Goal: Information Seeking & Learning: Learn about a topic

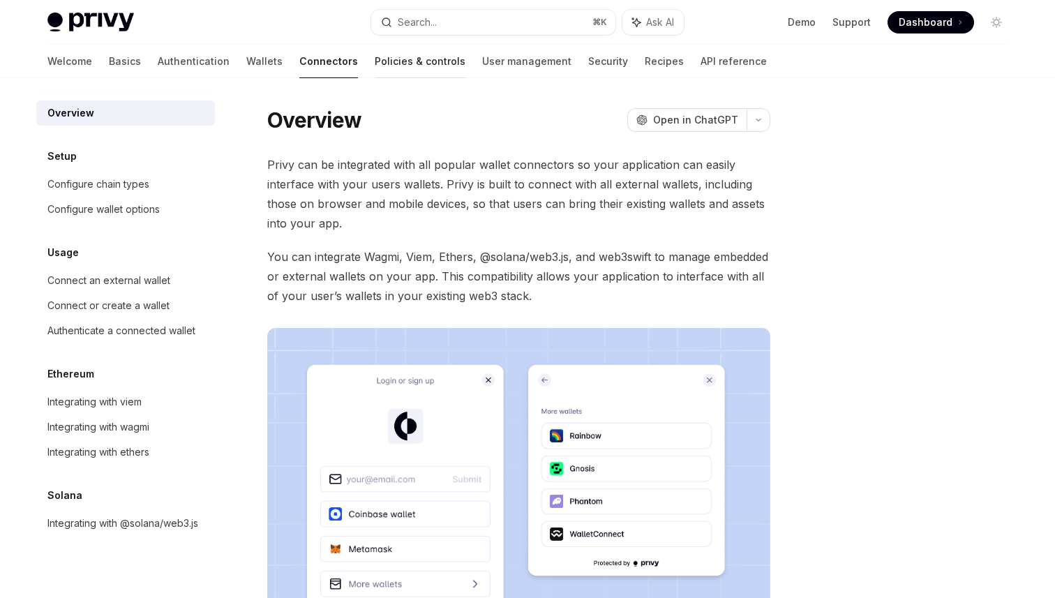
click at [375, 70] on link "Policies & controls" at bounding box center [420, 61] width 91 height 33
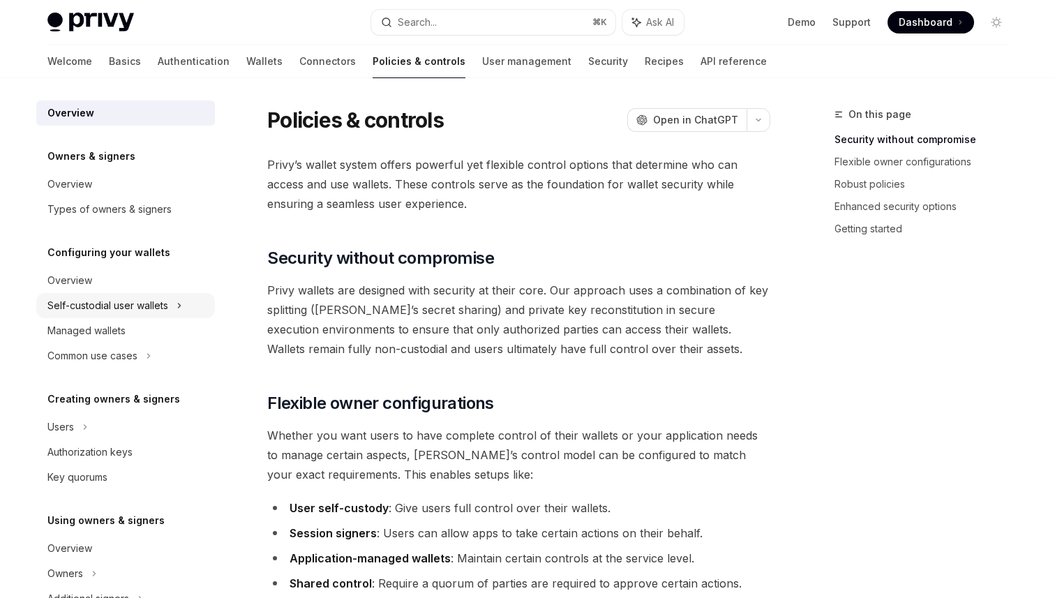
click at [161, 307] on div "Self-custodial user wallets" at bounding box center [107, 305] width 121 height 17
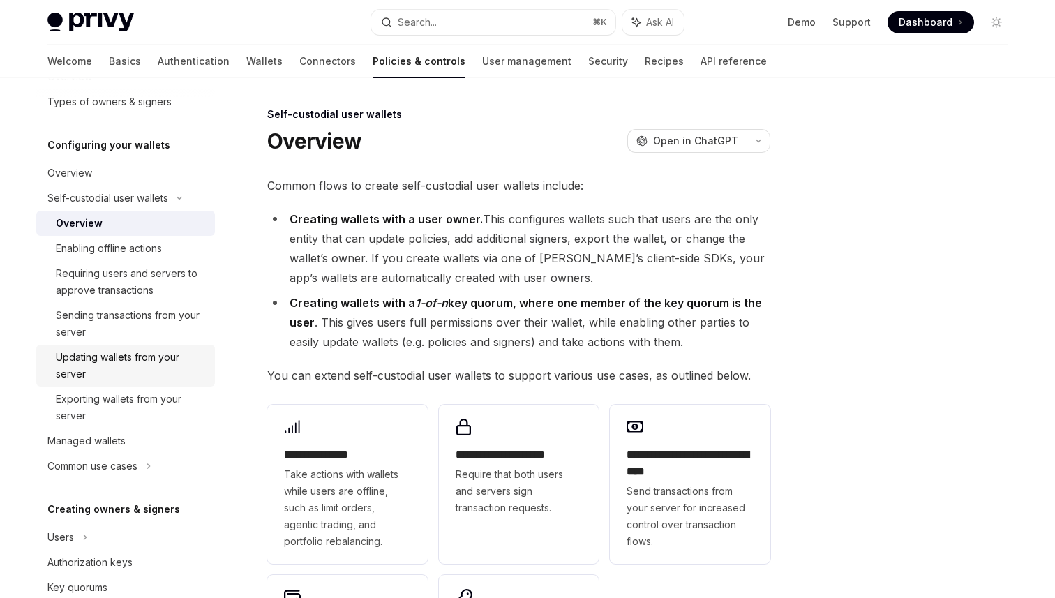
scroll to position [110, 0]
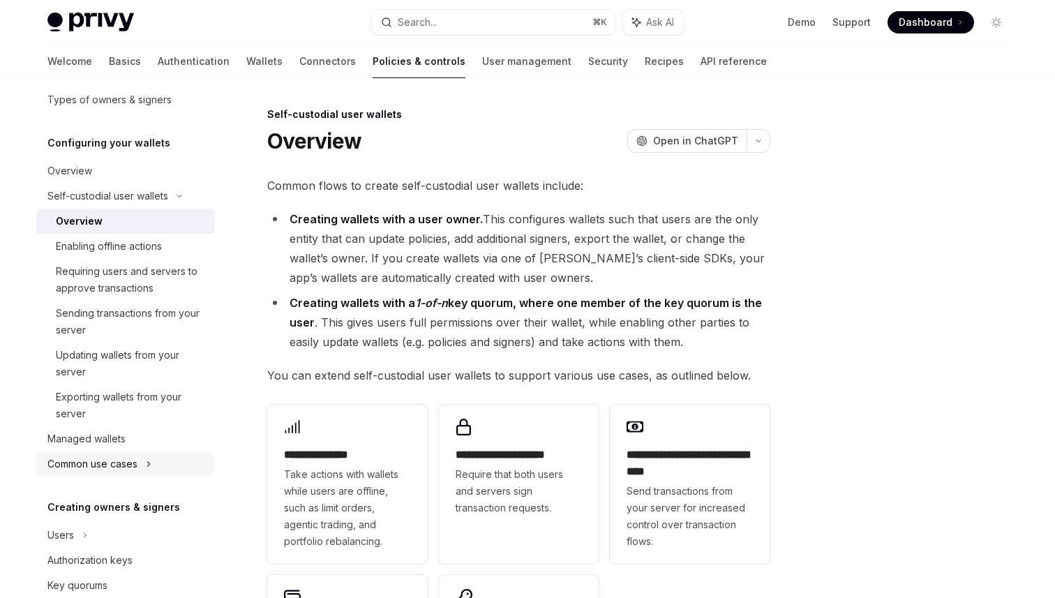
click at [166, 460] on div "Common use cases" at bounding box center [125, 463] width 179 height 25
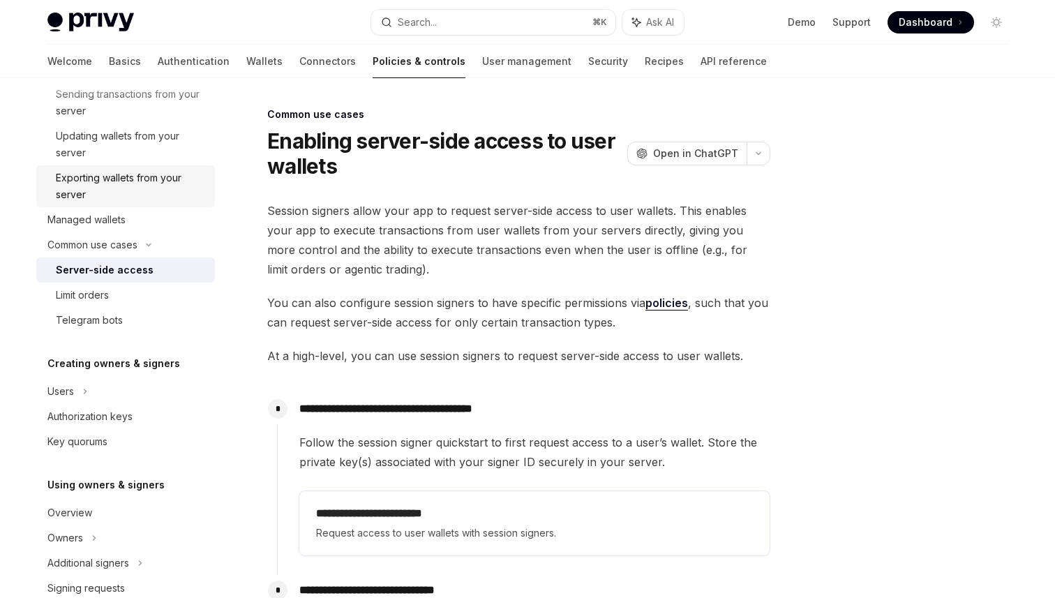
scroll to position [340, 0]
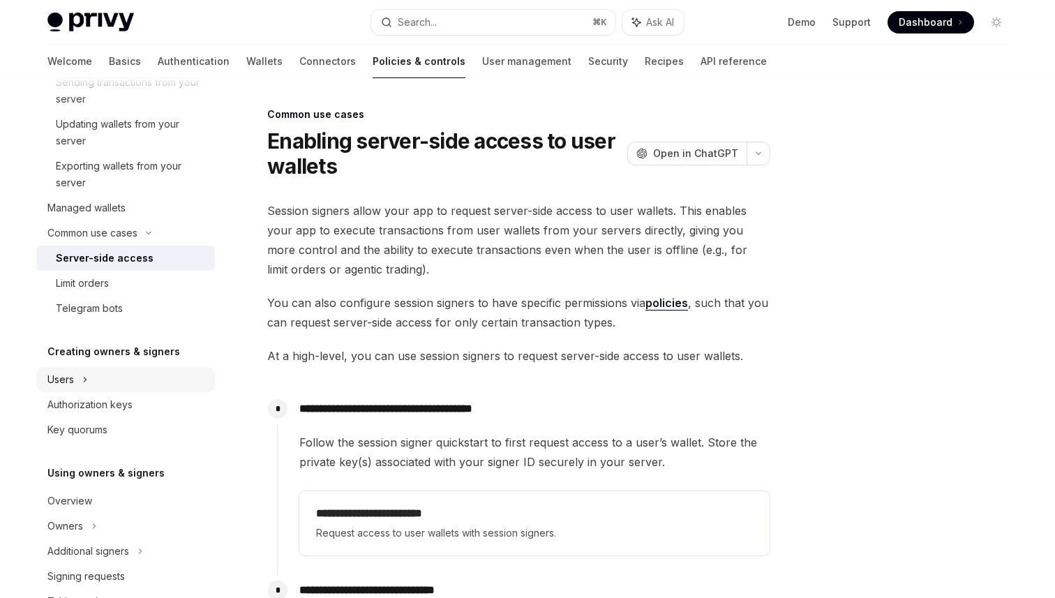
click at [83, 381] on icon at bounding box center [85, 379] width 6 height 17
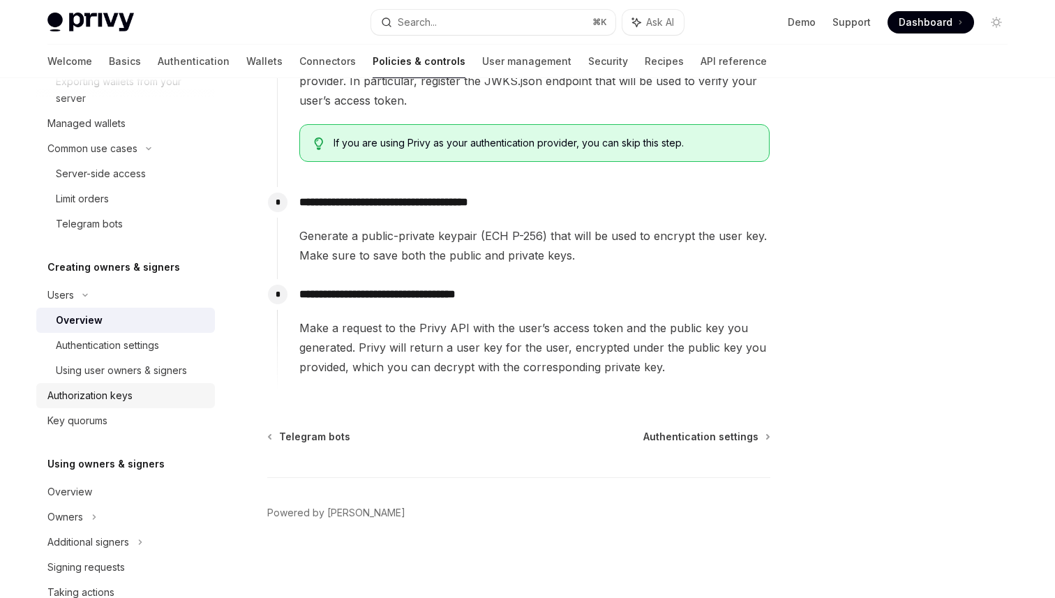
scroll to position [753, 0]
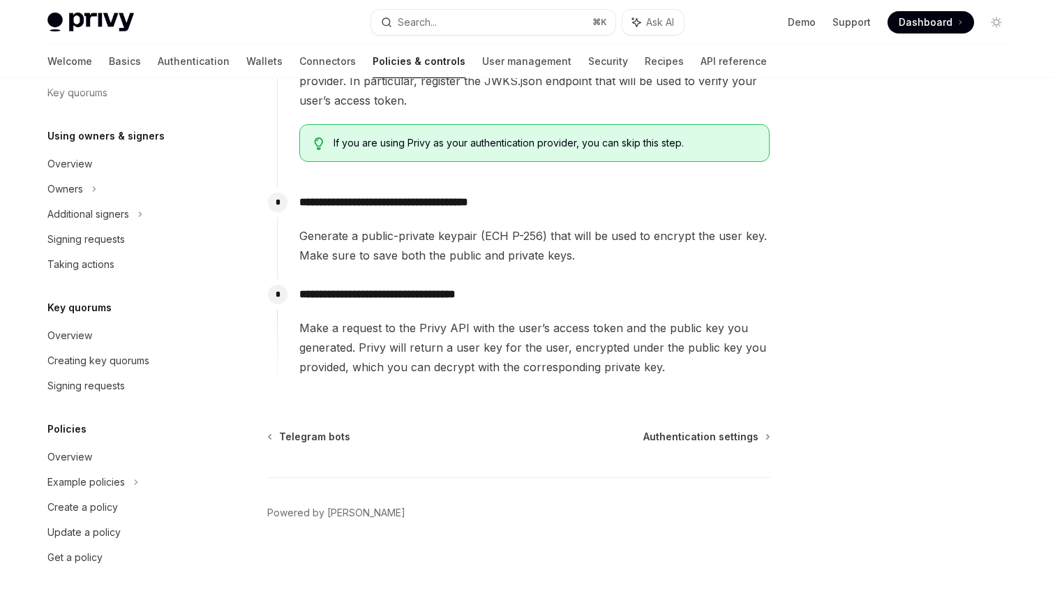
click at [154, 506] on div "Ethereum examples" at bounding box center [131, 507] width 151 height 17
click at [135, 507] on div "Ethereum examples" at bounding box center [101, 507] width 91 height 17
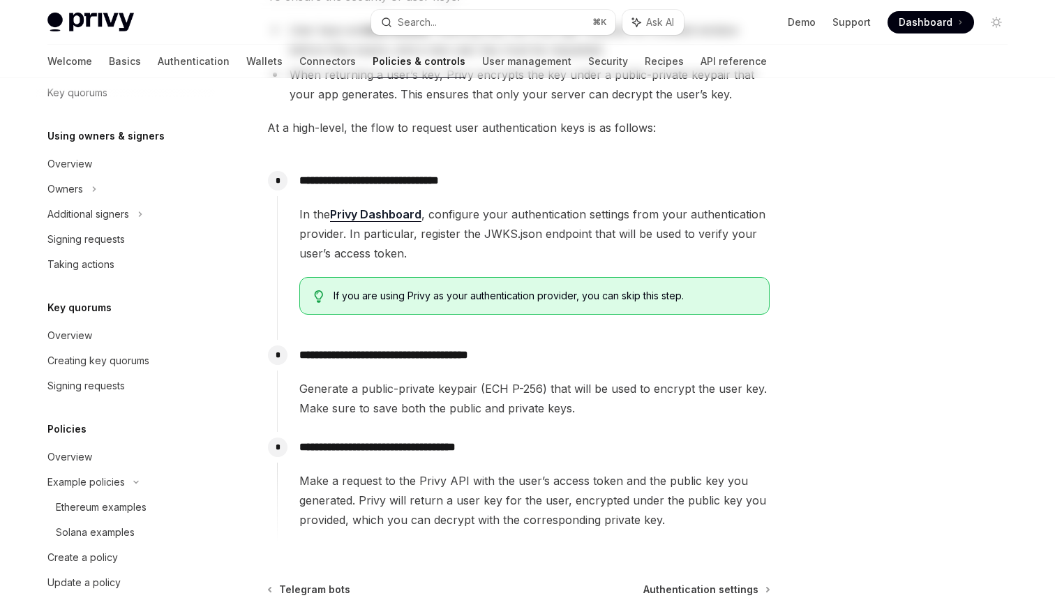
scroll to position [0, 0]
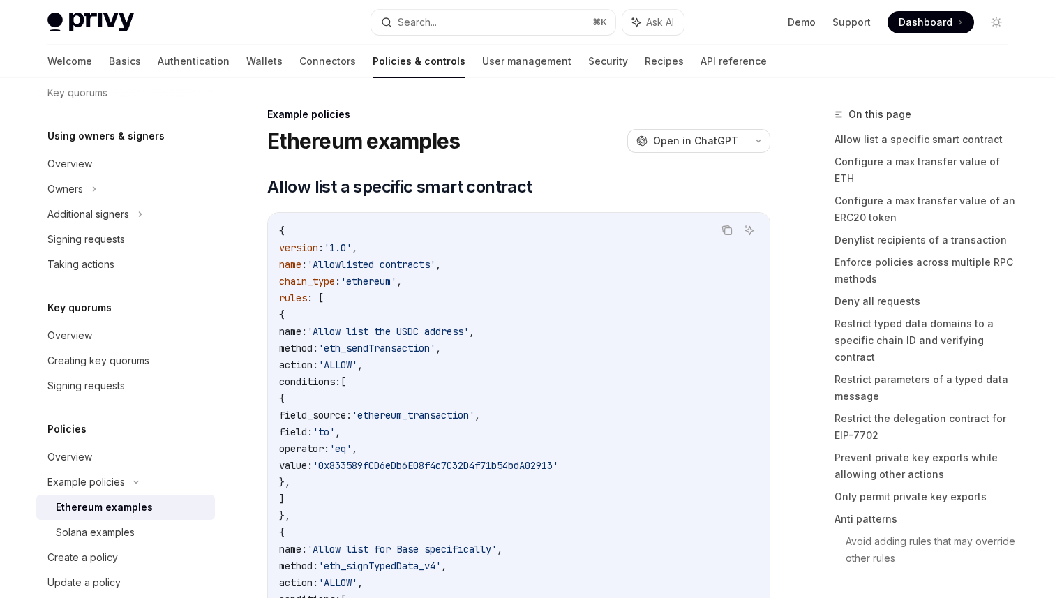
type textarea "*"
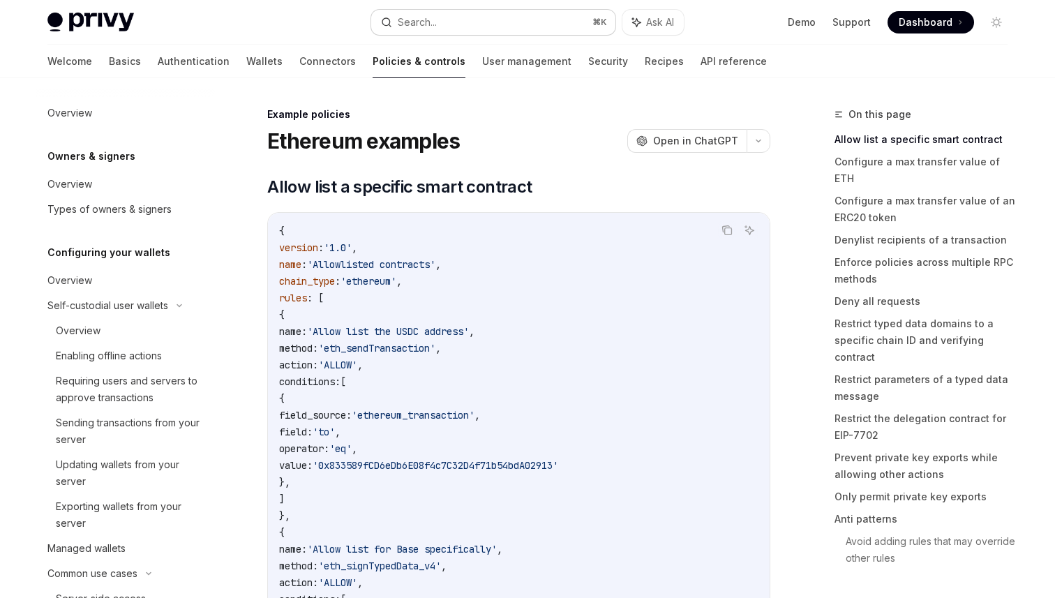
click at [423, 18] on div "Search..." at bounding box center [417, 22] width 39 height 17
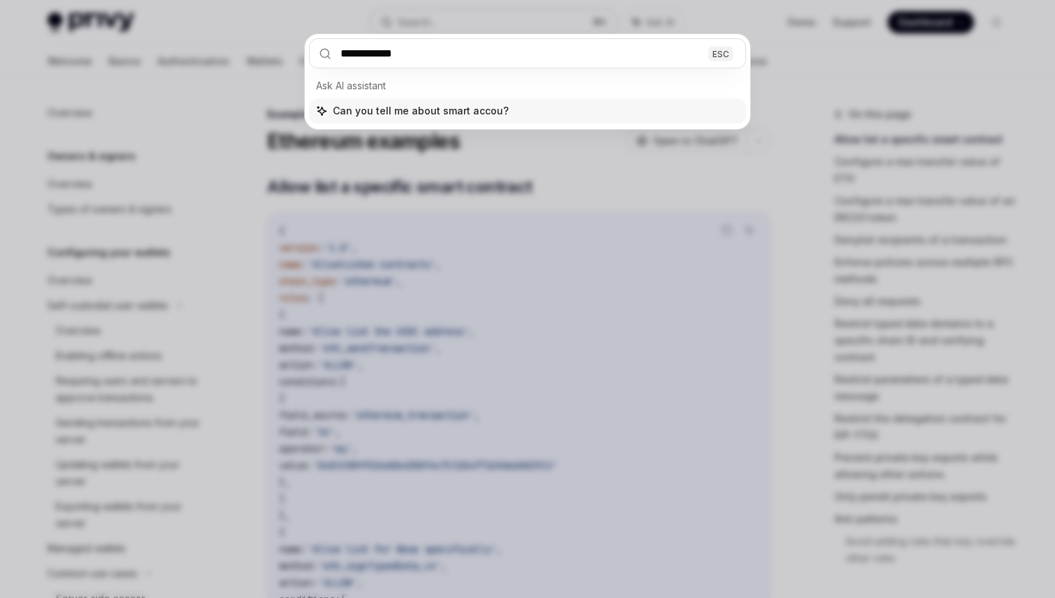
type input "**********"
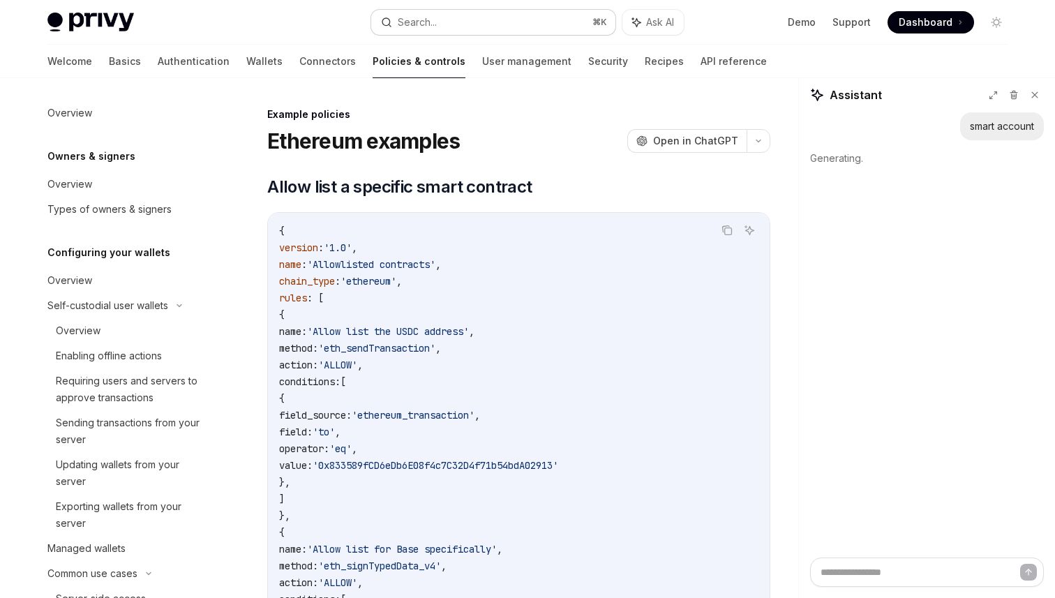
click at [509, 18] on button "Search... ⌘ K" at bounding box center [493, 22] width 244 height 25
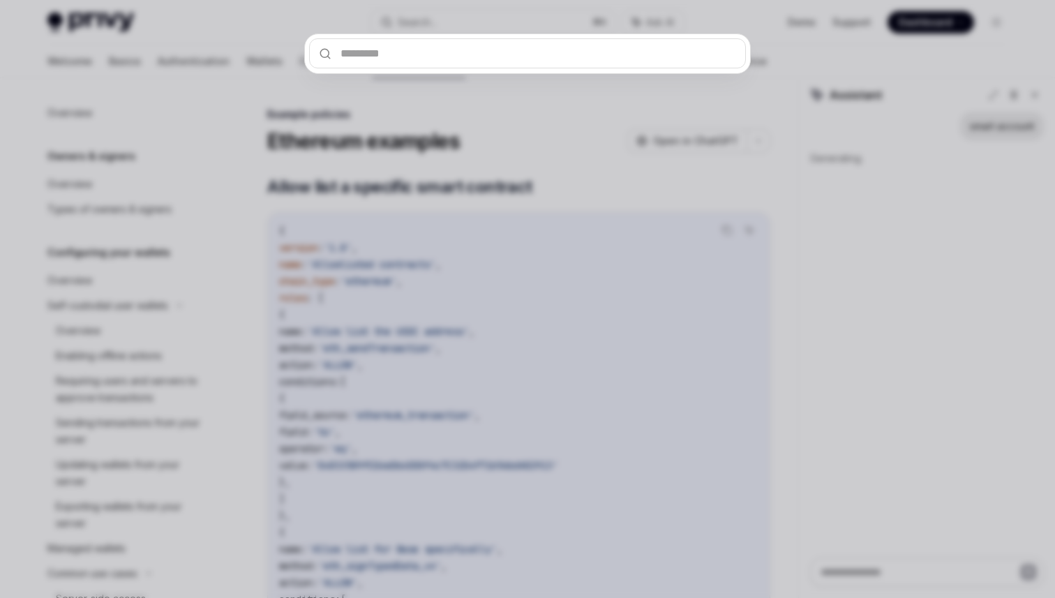
click at [189, 141] on div at bounding box center [527, 299] width 1055 height 598
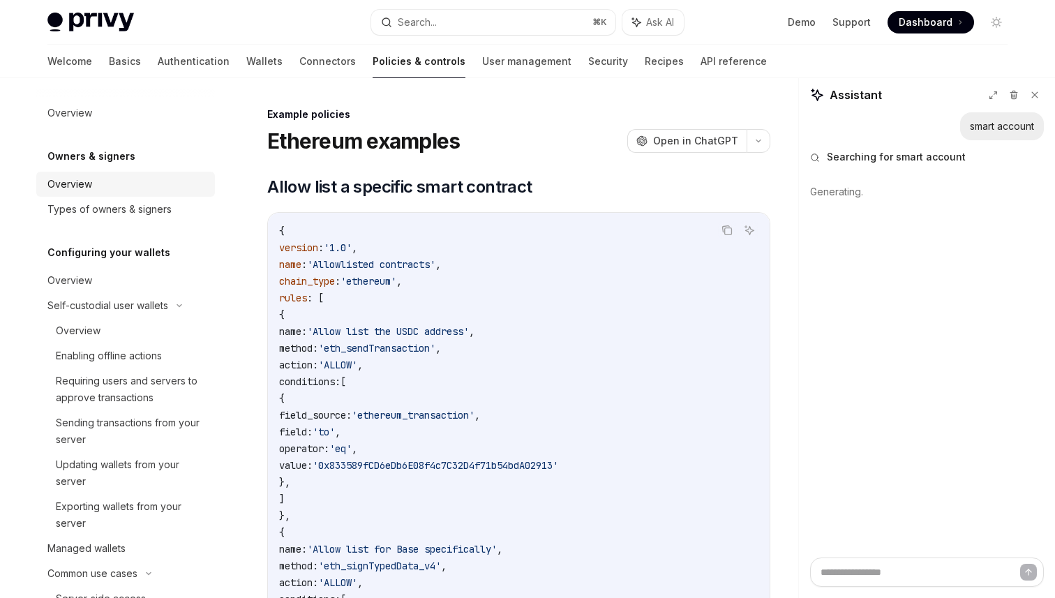
click at [81, 172] on link "Overview" at bounding box center [125, 184] width 179 height 25
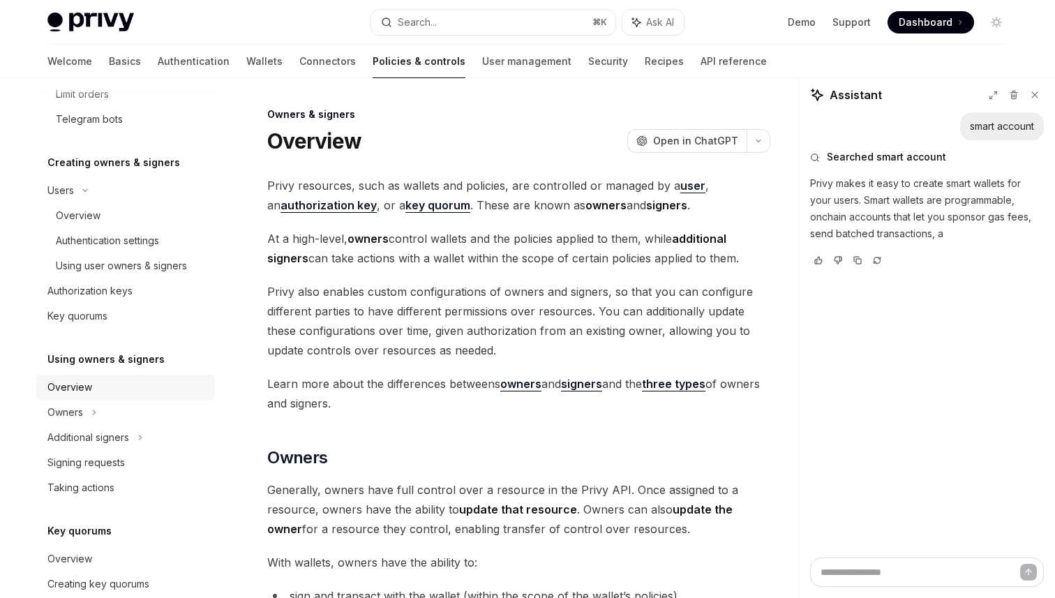
scroll to position [527, 0]
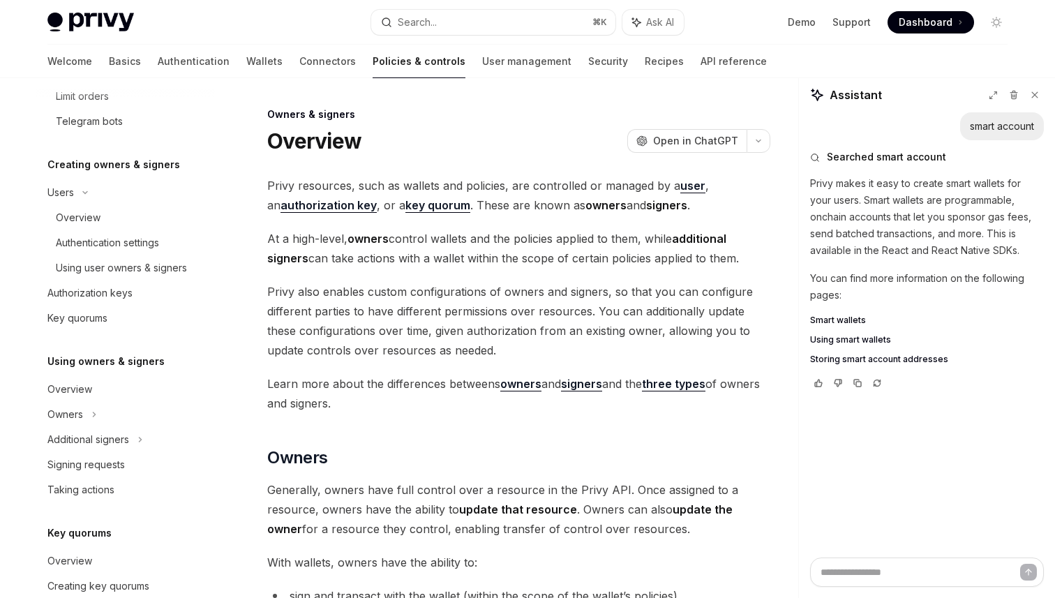
click at [844, 320] on span "Smart wallets" at bounding box center [838, 320] width 56 height 11
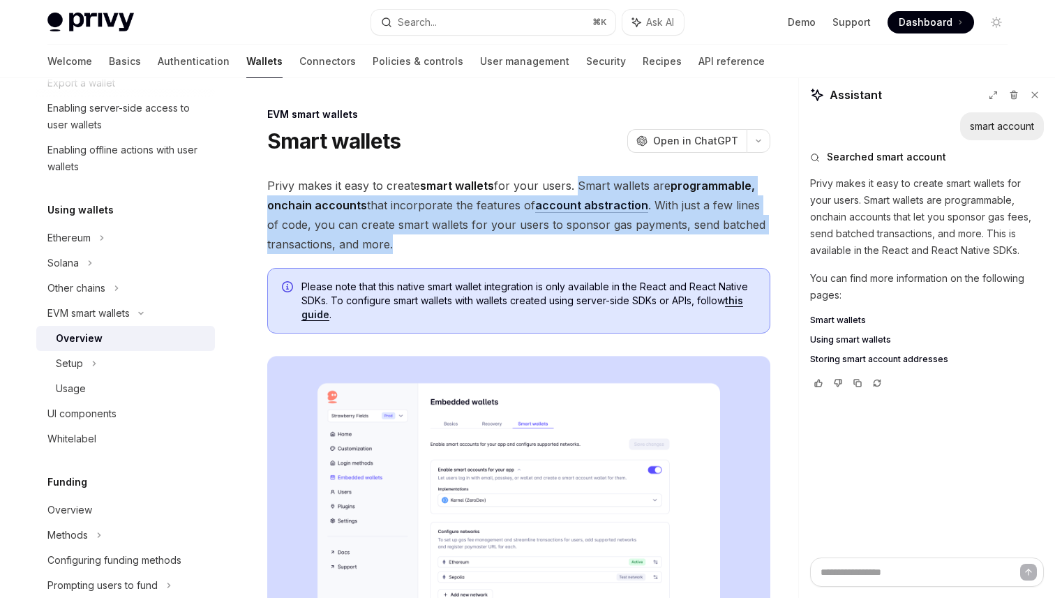
drag, startPoint x: 573, startPoint y: 188, endPoint x: 670, endPoint y: 246, distance: 112.3
click at [670, 246] on span "Privy makes it easy to create smart wallets for your users. Smart wallets are p…" at bounding box center [518, 215] width 503 height 78
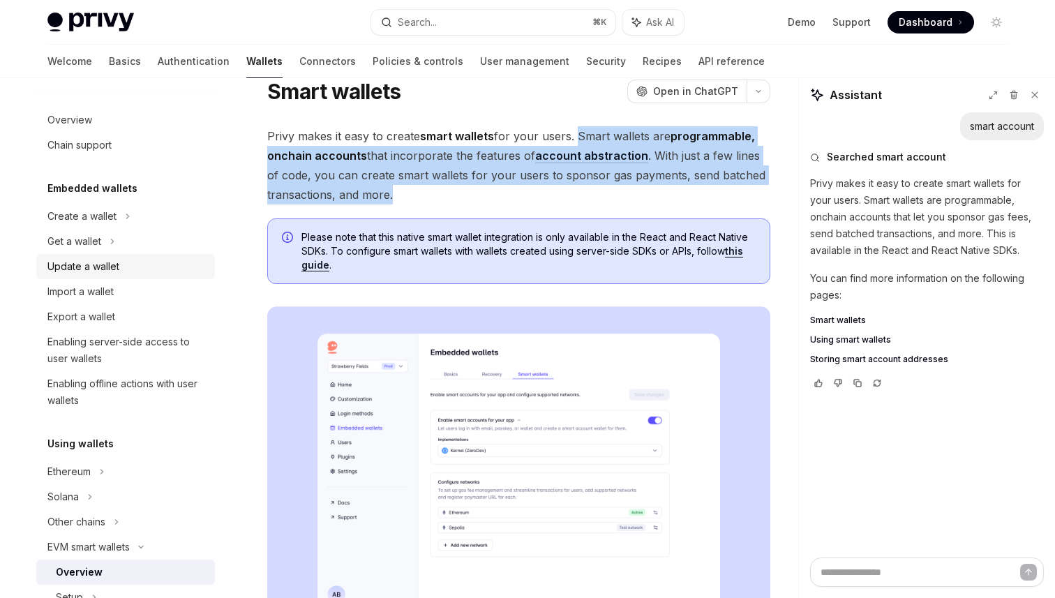
scroll to position [0, 0]
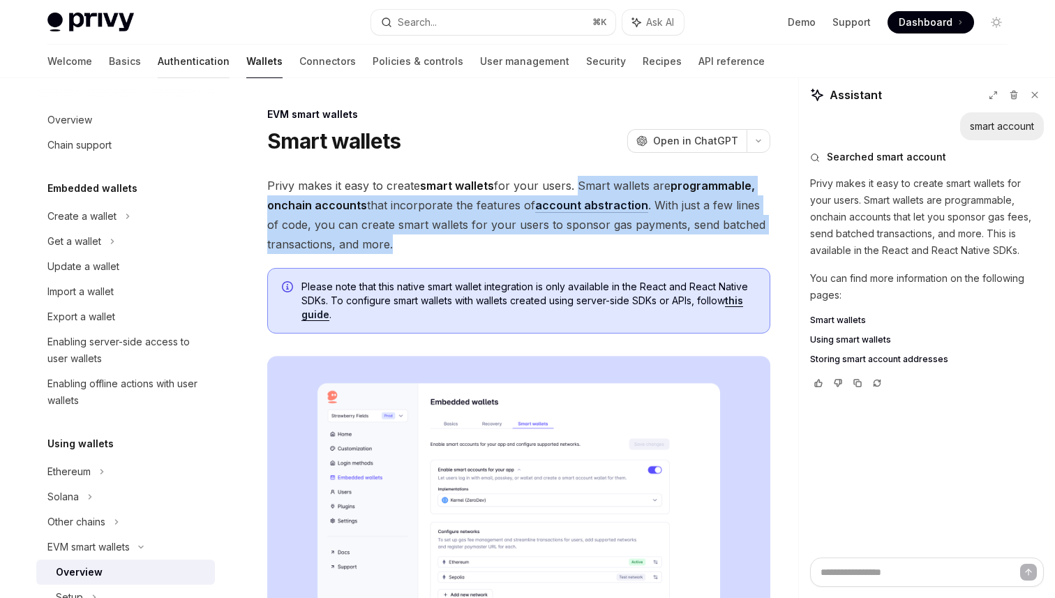
click at [158, 57] on link "Authentication" at bounding box center [194, 61] width 72 height 33
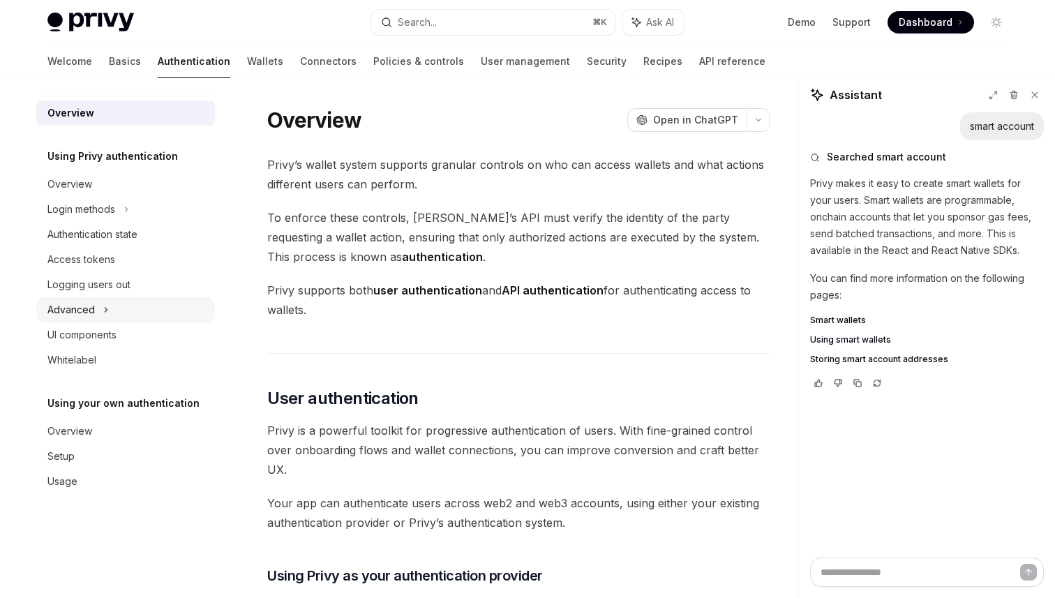
click at [107, 310] on icon at bounding box center [106, 309] width 6 height 17
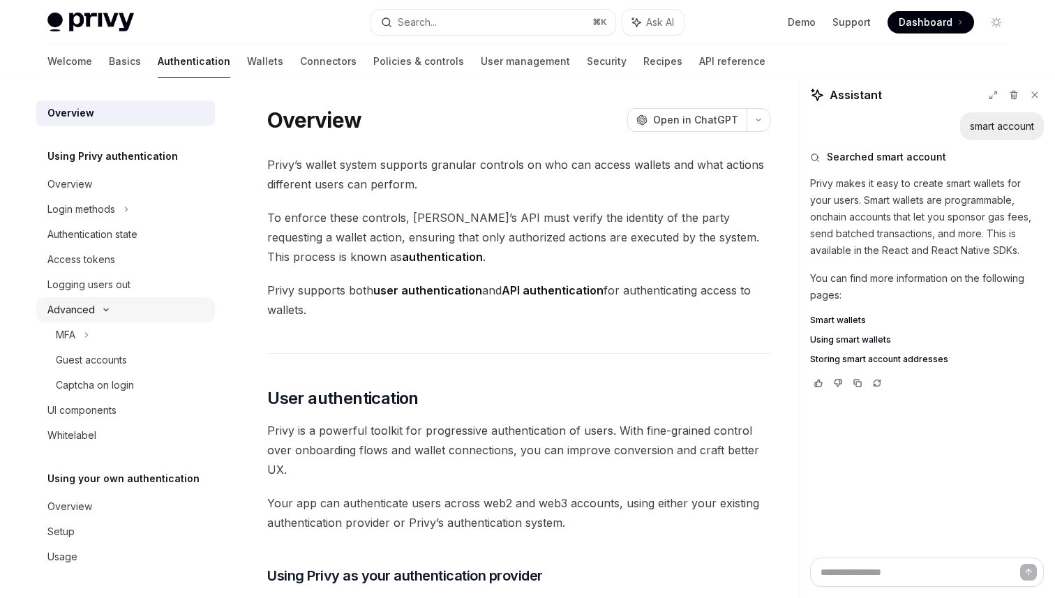
click at [107, 309] on icon at bounding box center [106, 310] width 17 height 6
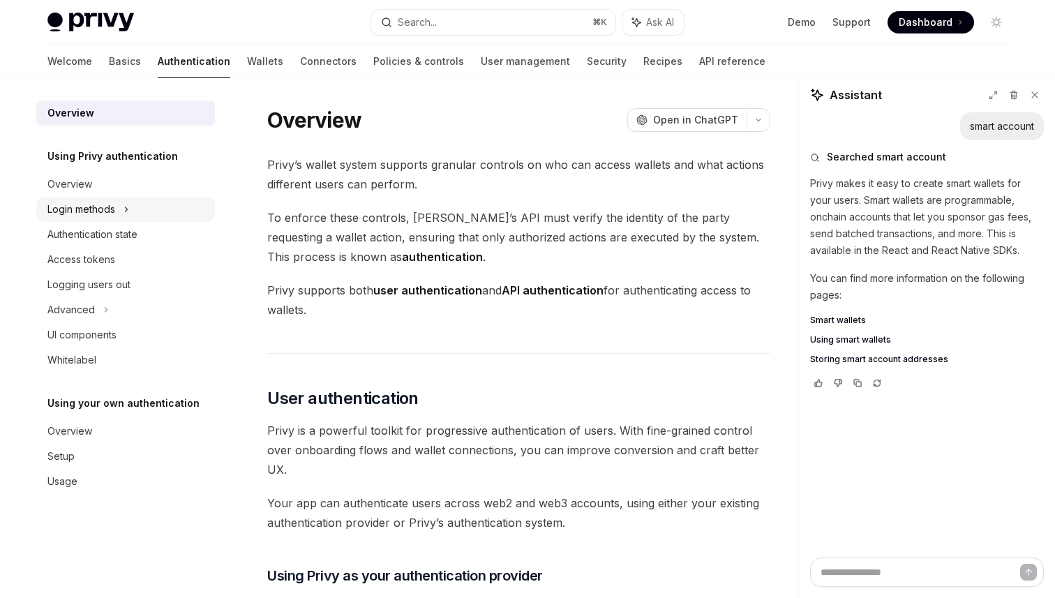
click at [129, 206] on icon at bounding box center [126, 209] width 6 height 17
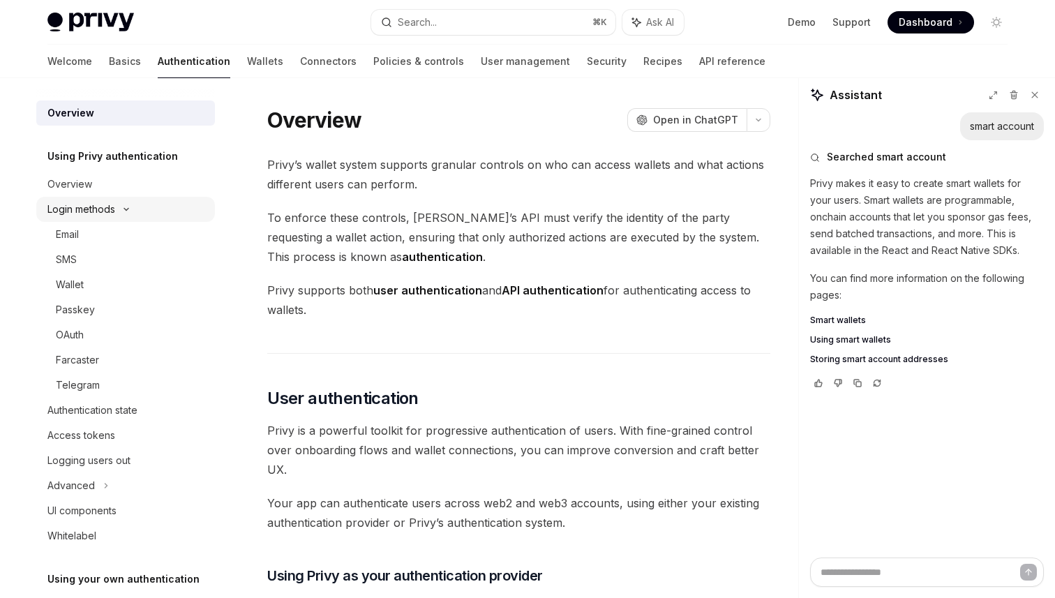
click at [129, 207] on icon at bounding box center [126, 210] width 17 height 6
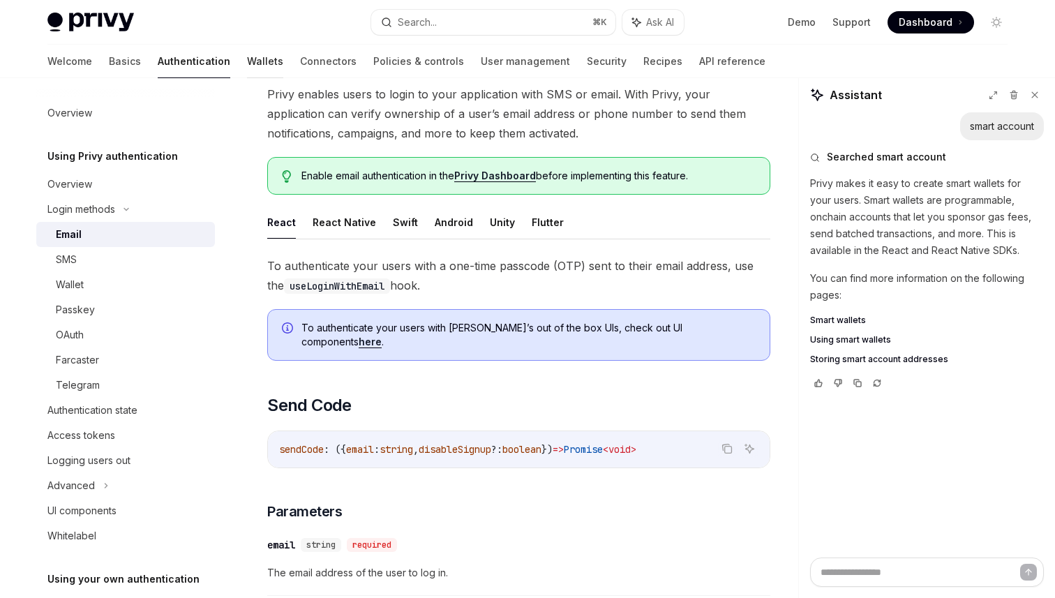
click at [247, 62] on link "Wallets" at bounding box center [265, 61] width 36 height 33
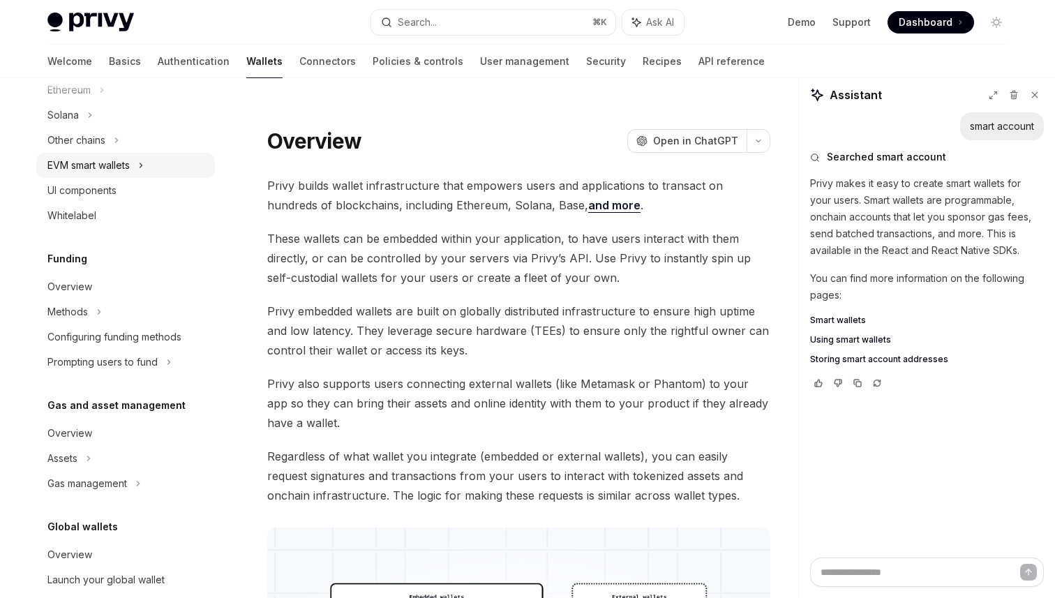
scroll to position [389, 0]
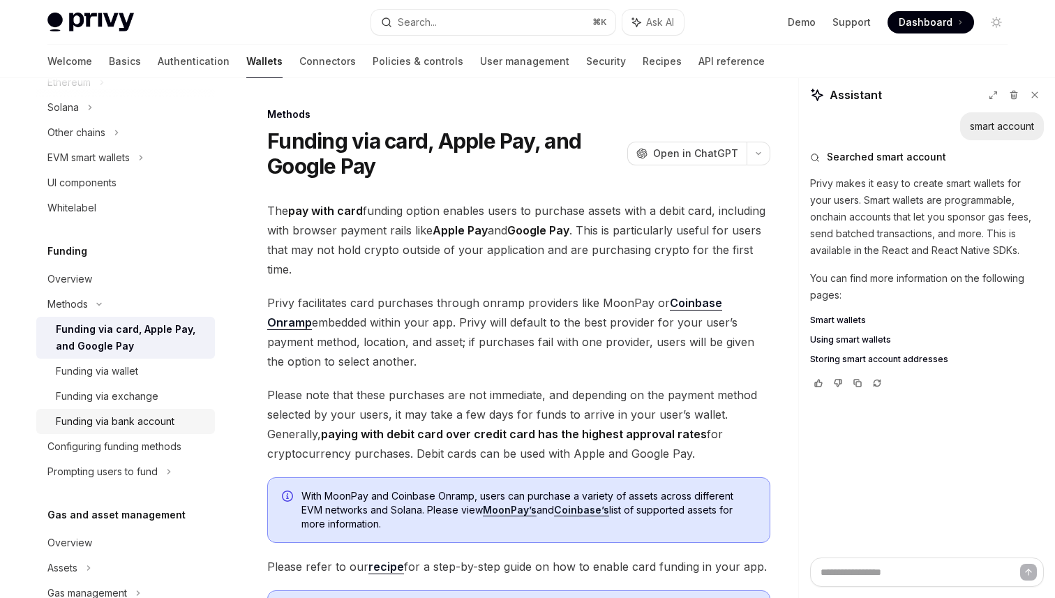
click at [163, 426] on div "Funding via bank account" at bounding box center [115, 421] width 119 height 17
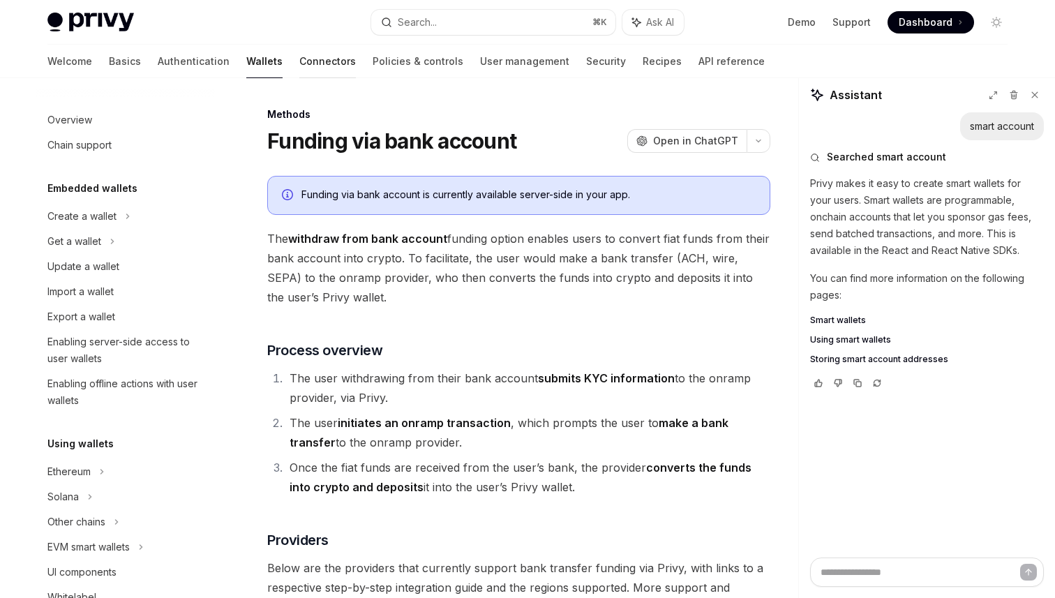
click at [299, 65] on link "Connectors" at bounding box center [327, 61] width 57 height 33
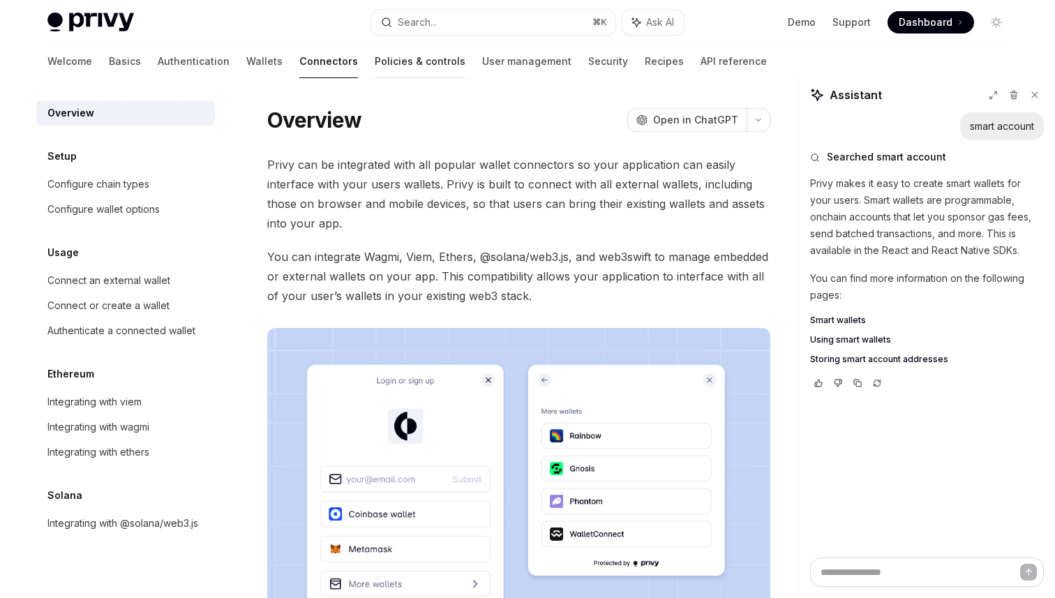
click at [375, 70] on link "Policies & controls" at bounding box center [420, 61] width 91 height 33
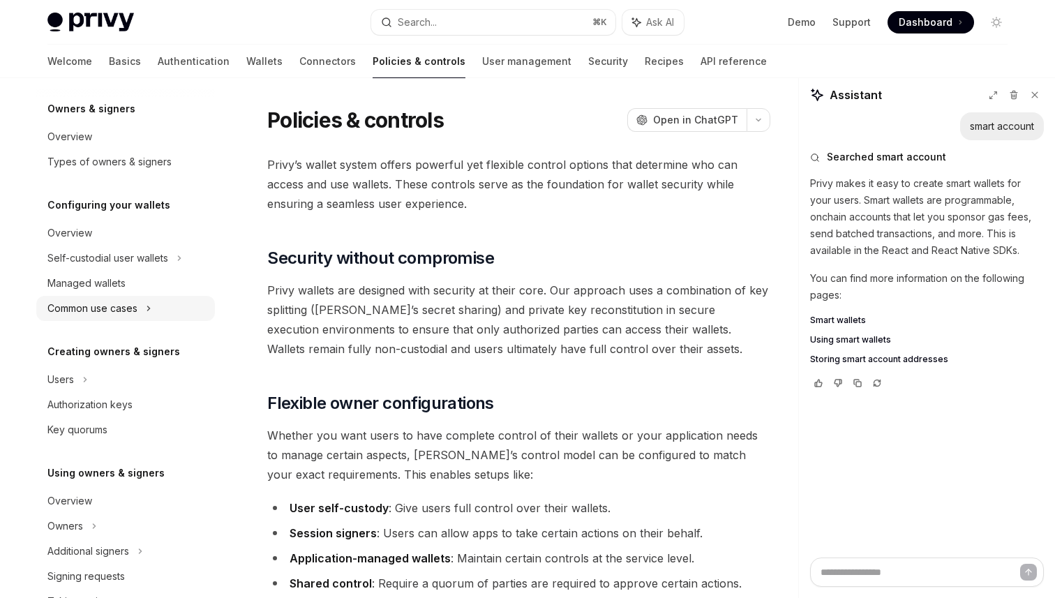
scroll to position [49, 0]
click at [182, 261] on icon at bounding box center [180, 256] width 6 height 17
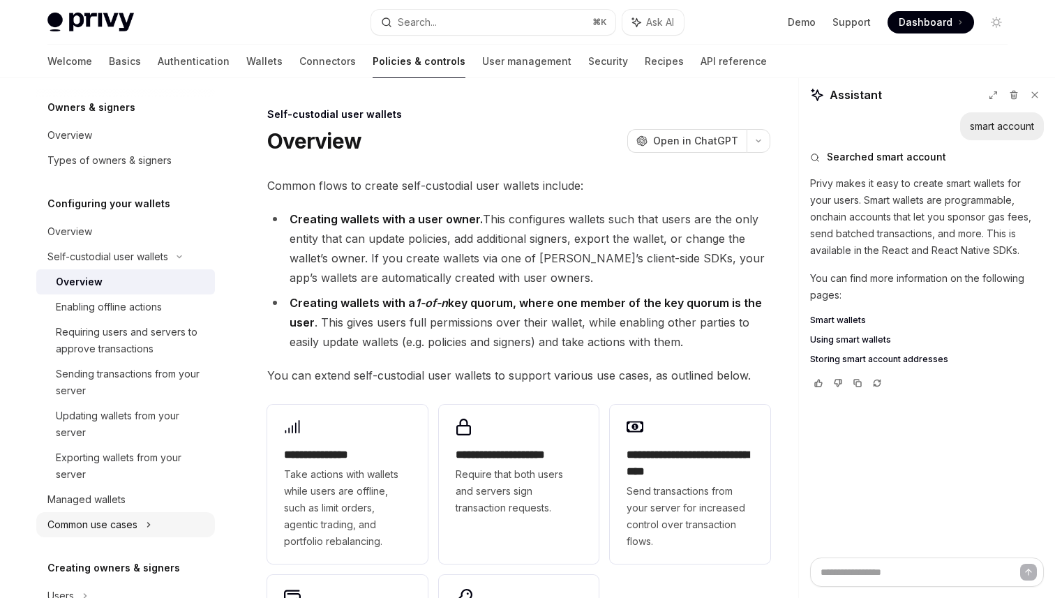
click at [144, 517] on div "Common use cases" at bounding box center [125, 524] width 179 height 25
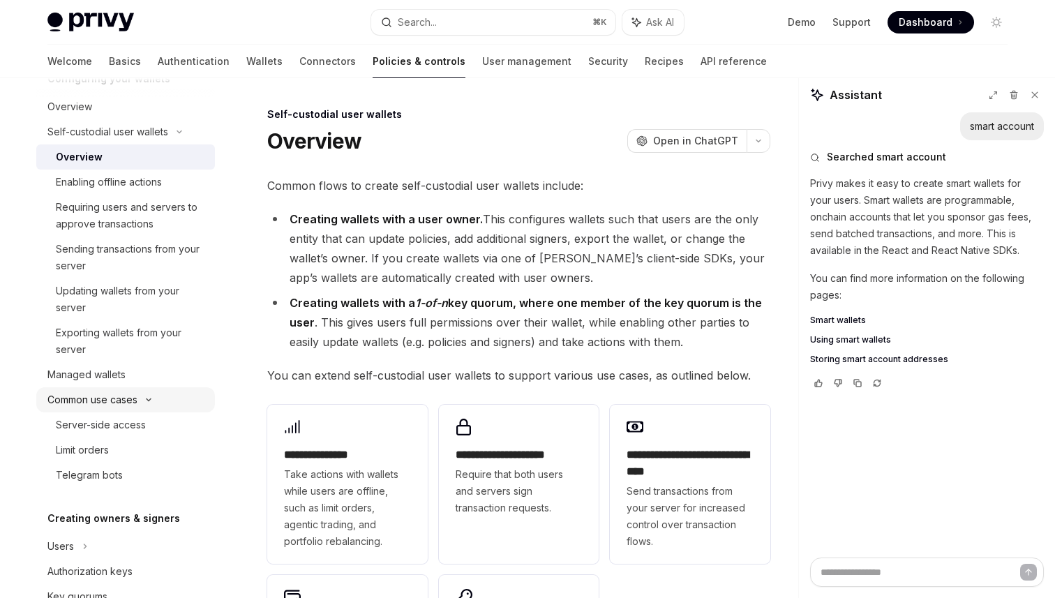
scroll to position [188, 0]
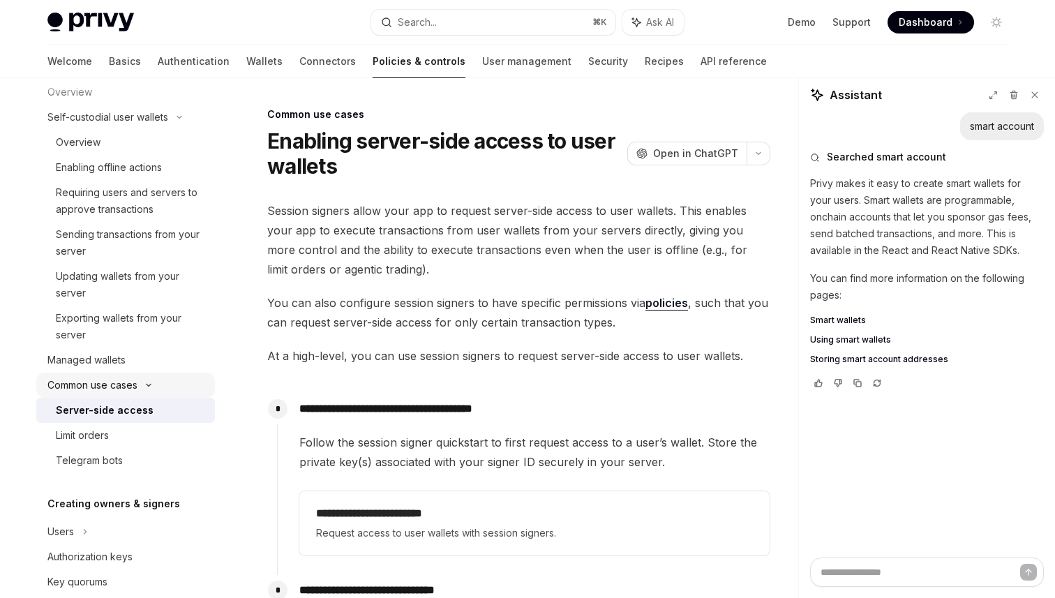
click at [151, 382] on div "Common use cases" at bounding box center [125, 385] width 179 height 25
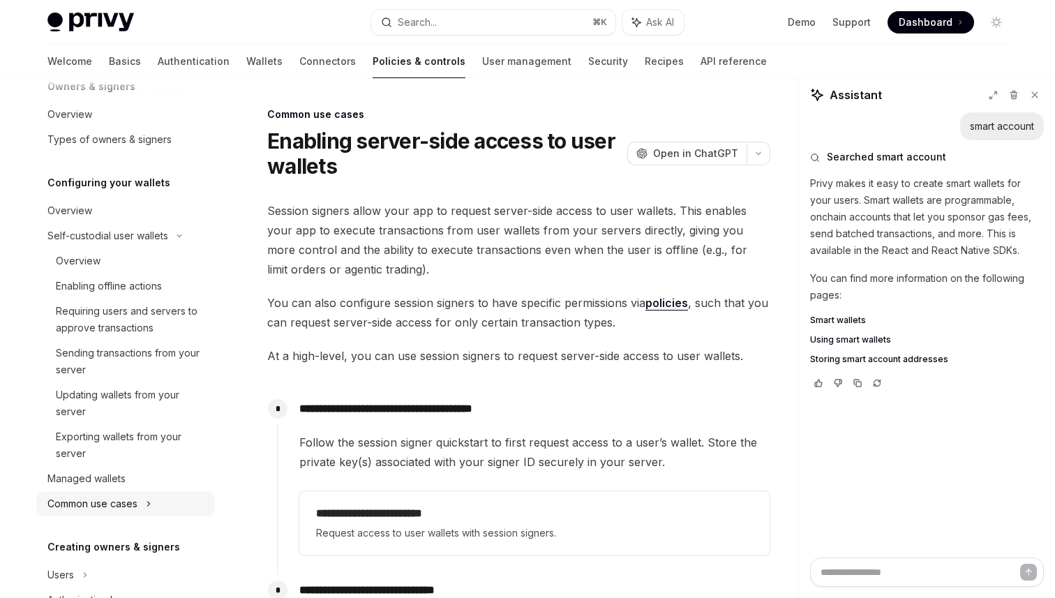
scroll to position [54, 0]
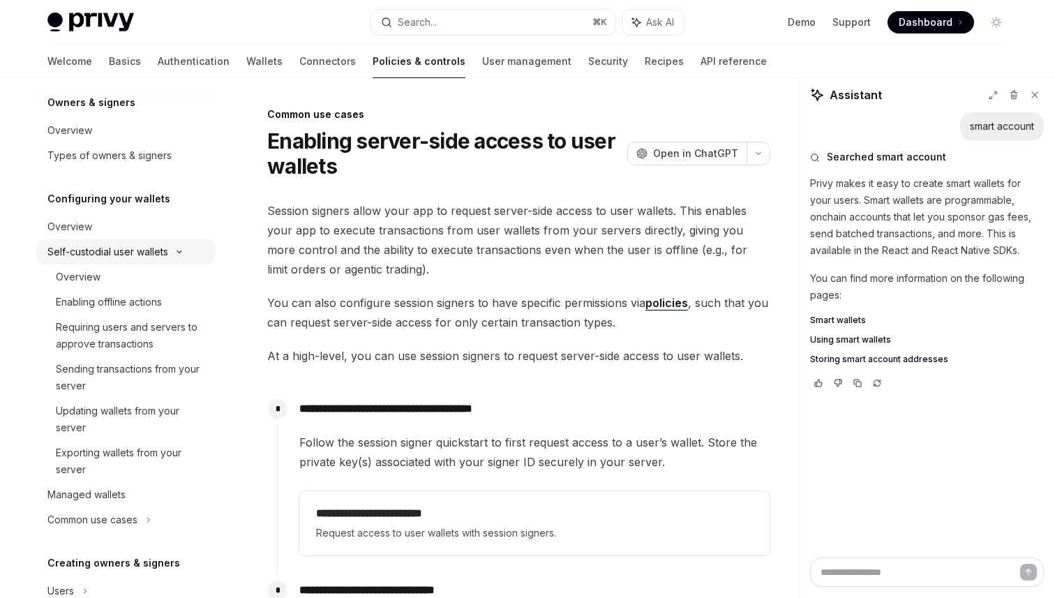
click at [187, 248] on div "Self-custodial user wallets" at bounding box center [125, 251] width 179 height 25
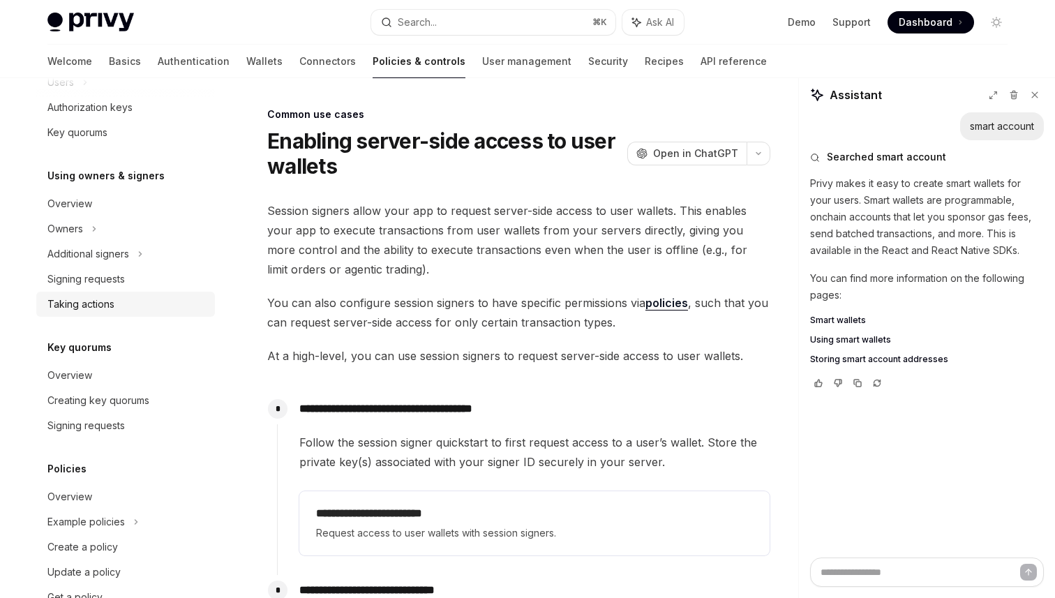
scroll to position [384, 0]
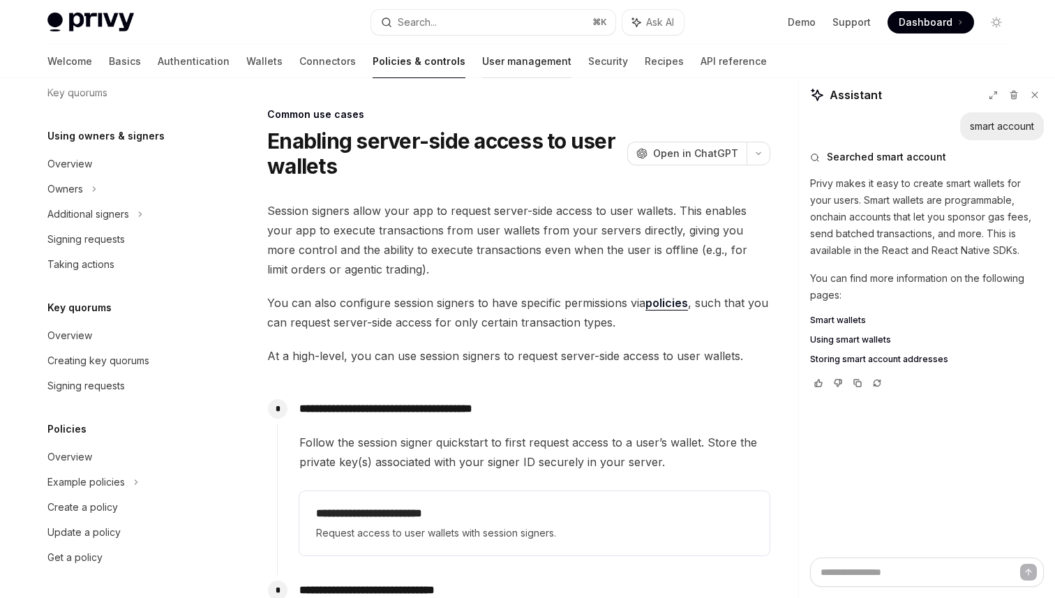
click at [482, 56] on link "User management" at bounding box center [526, 61] width 89 height 33
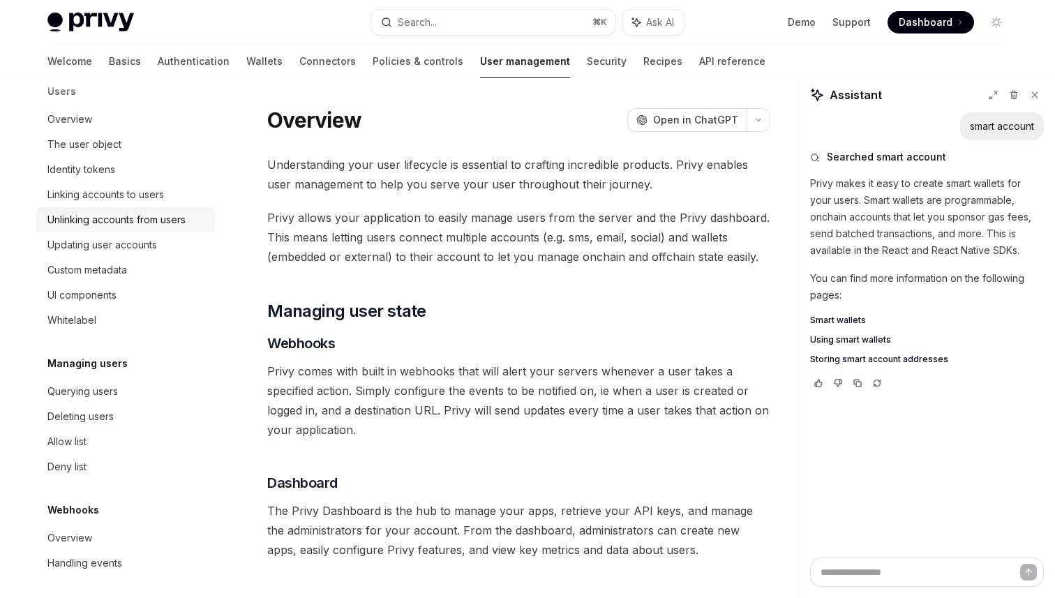
scroll to position [192, 0]
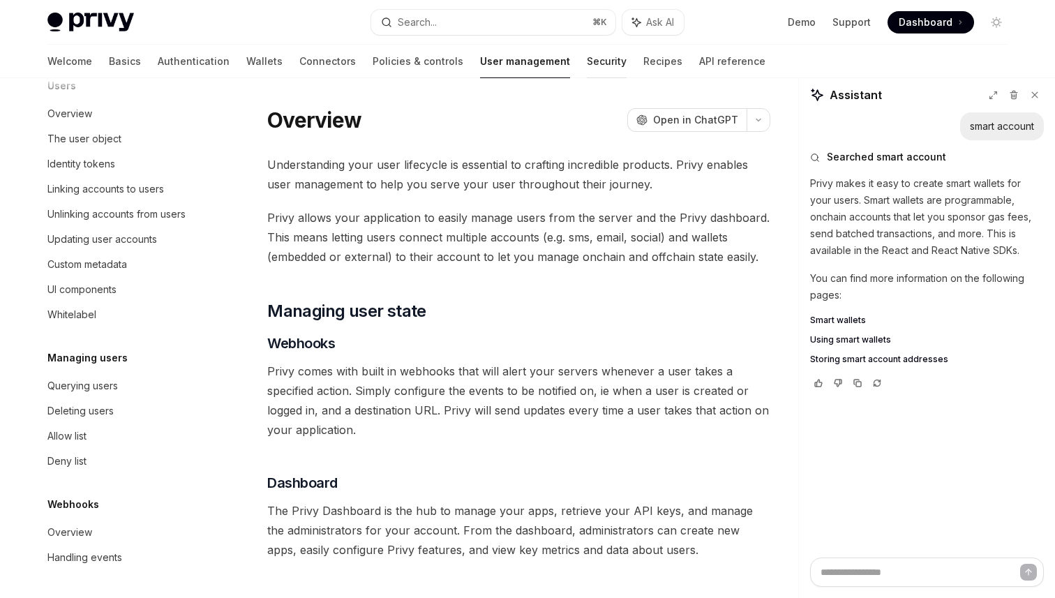
click at [587, 63] on link "Security" at bounding box center [607, 61] width 40 height 33
type textarea "*"
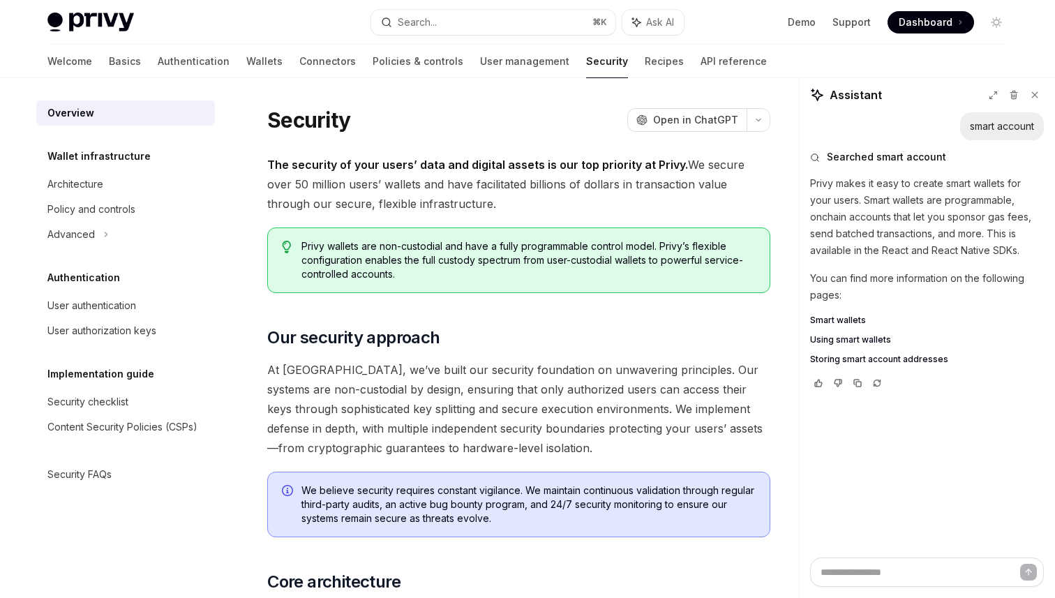
click at [906, 92] on div "Assistant" at bounding box center [927, 99] width 256 height 27
click at [875, 567] on textarea at bounding box center [927, 571] width 234 height 29
type textarea "*"
type textarea "**"
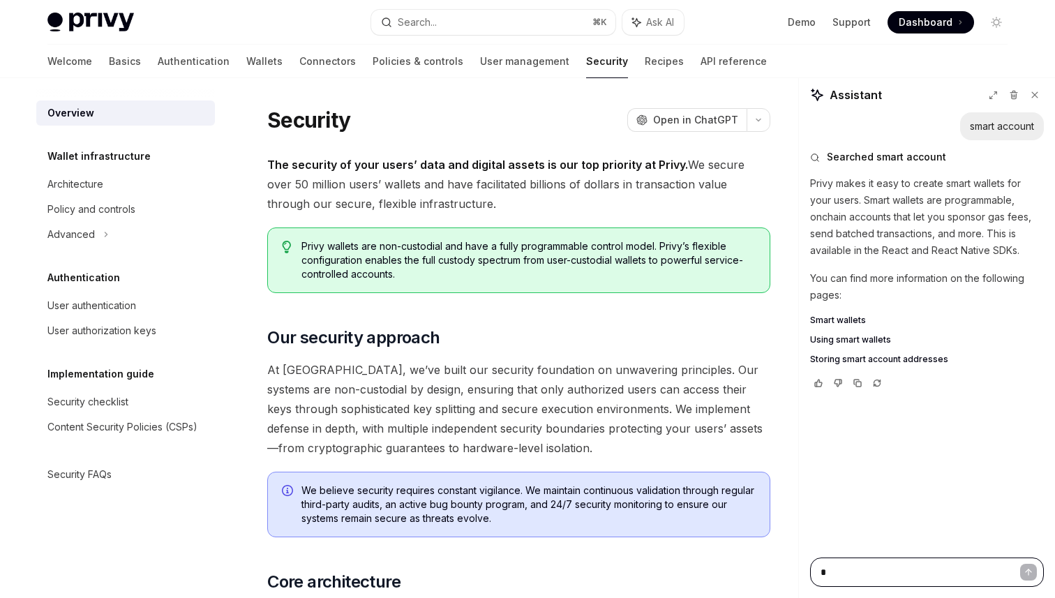
type textarea "*"
type textarea "***"
type textarea "*"
type textarea "****"
type textarea "*"
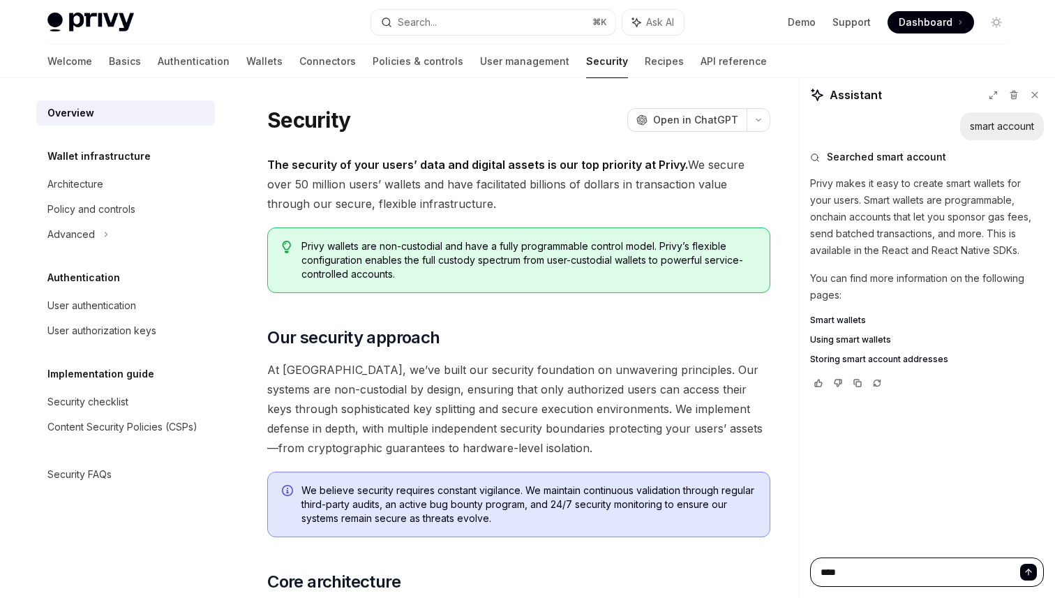
type textarea "*****"
type textarea "*"
type textarea "******"
type textarea "*"
type textarea "********"
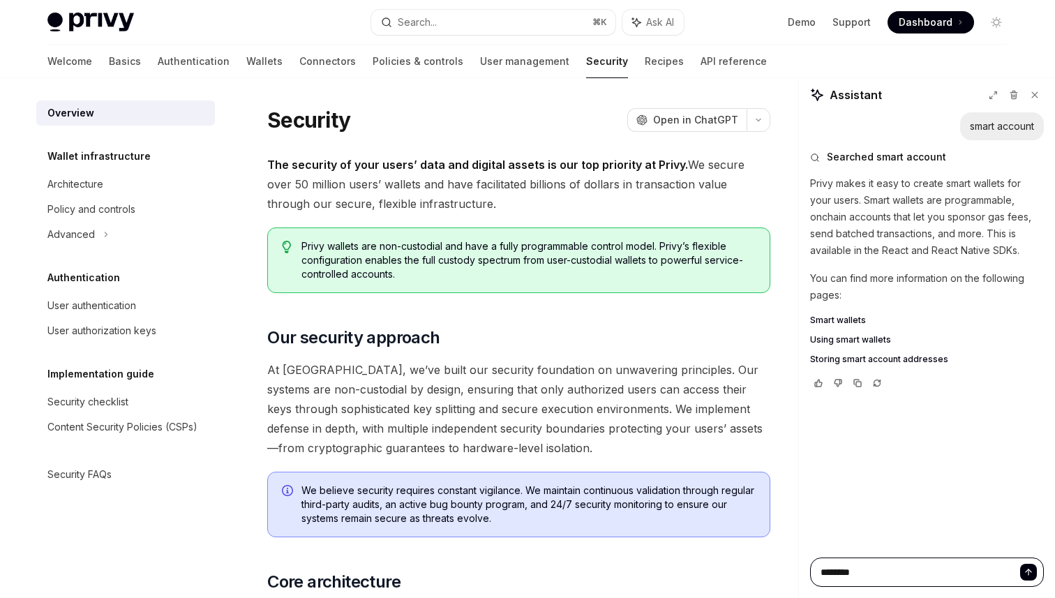
type textarea "*"
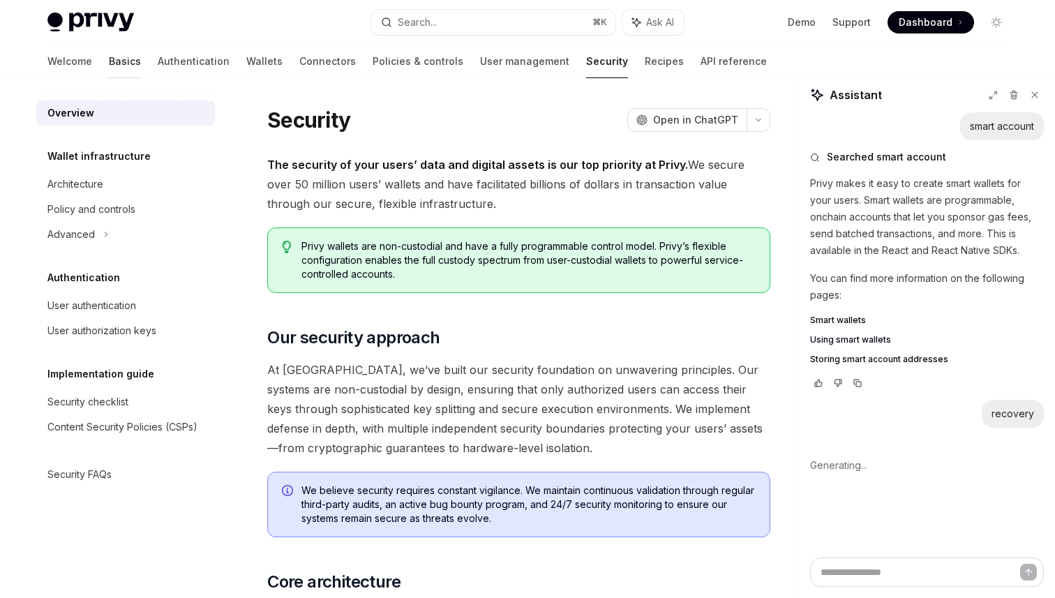
click at [109, 61] on link "Basics" at bounding box center [125, 61] width 32 height 33
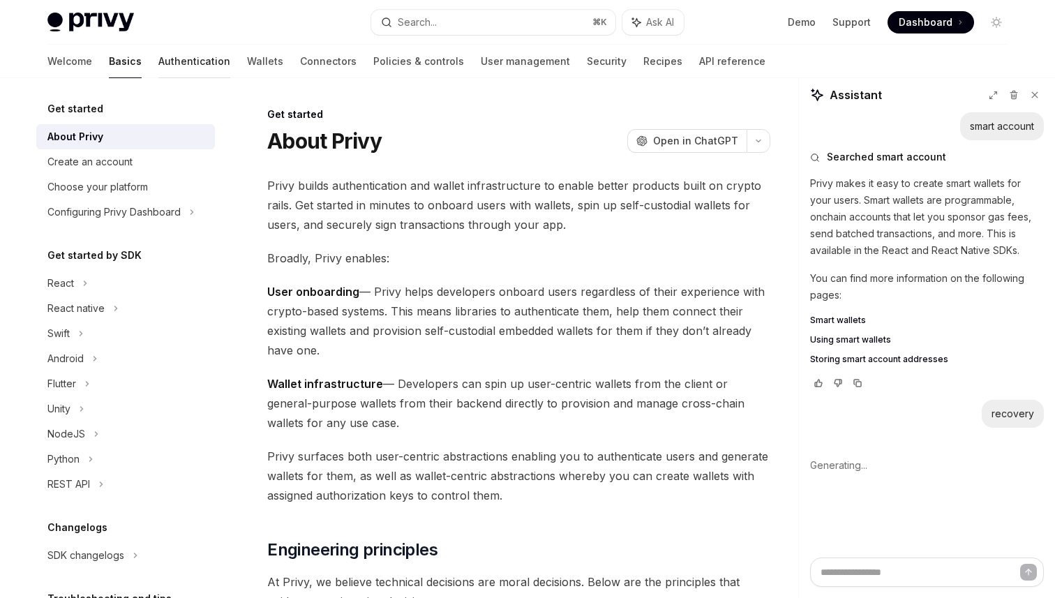
click at [158, 50] on link "Authentication" at bounding box center [194, 61] width 72 height 33
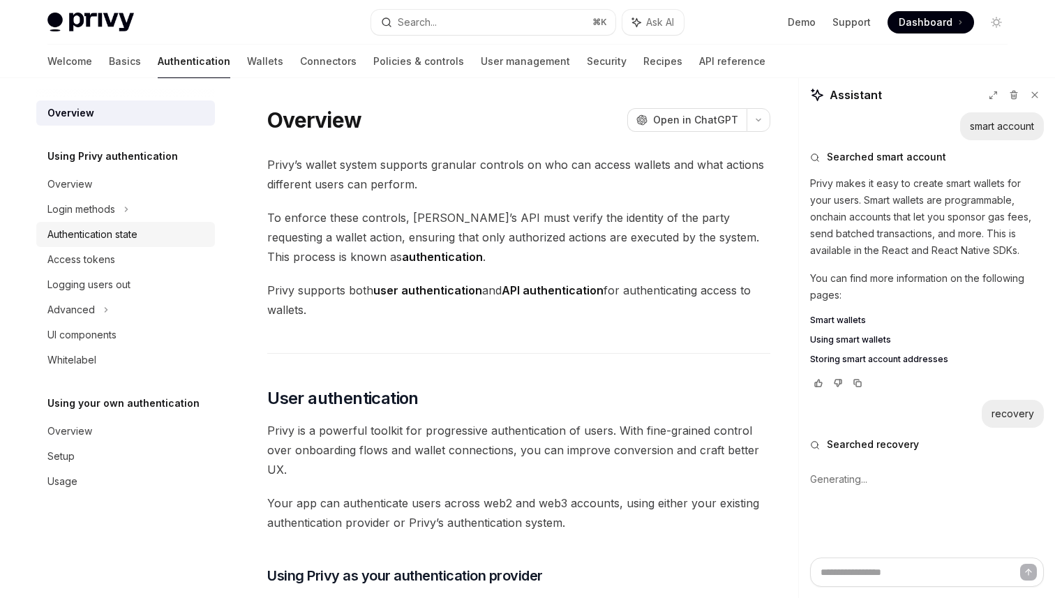
click at [107, 236] on div "Authentication state" at bounding box center [92, 234] width 90 height 17
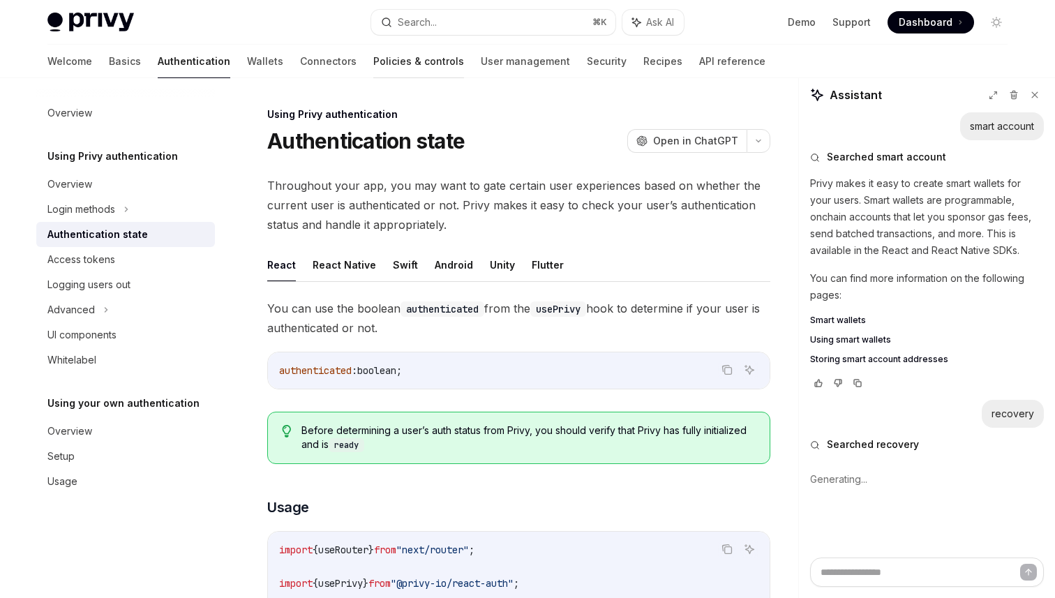
click at [373, 56] on link "Policies & controls" at bounding box center [418, 61] width 91 height 33
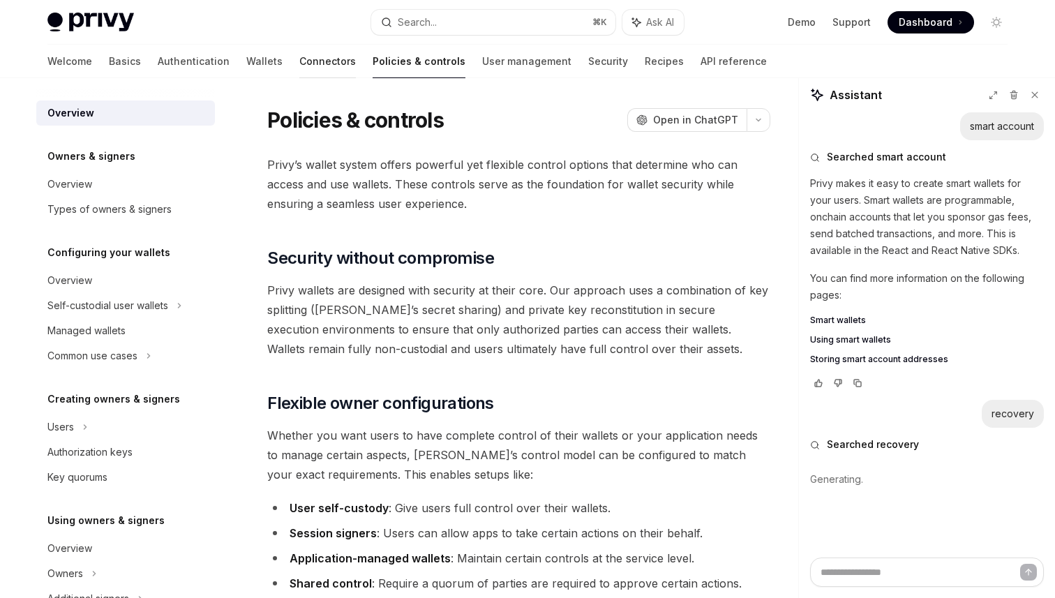
click at [299, 57] on link "Connectors" at bounding box center [327, 61] width 57 height 33
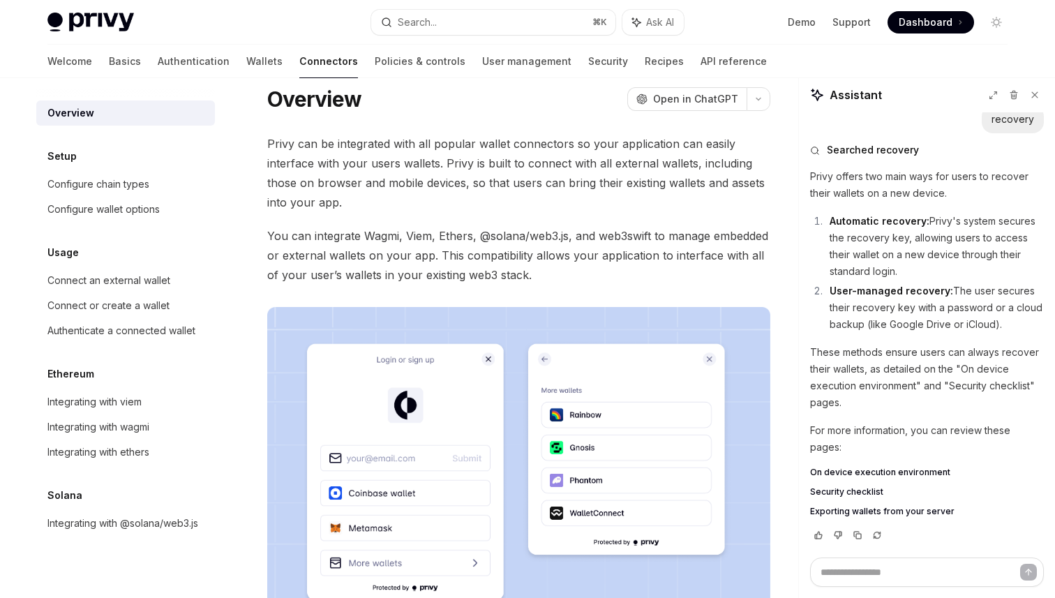
scroll to position [31, 0]
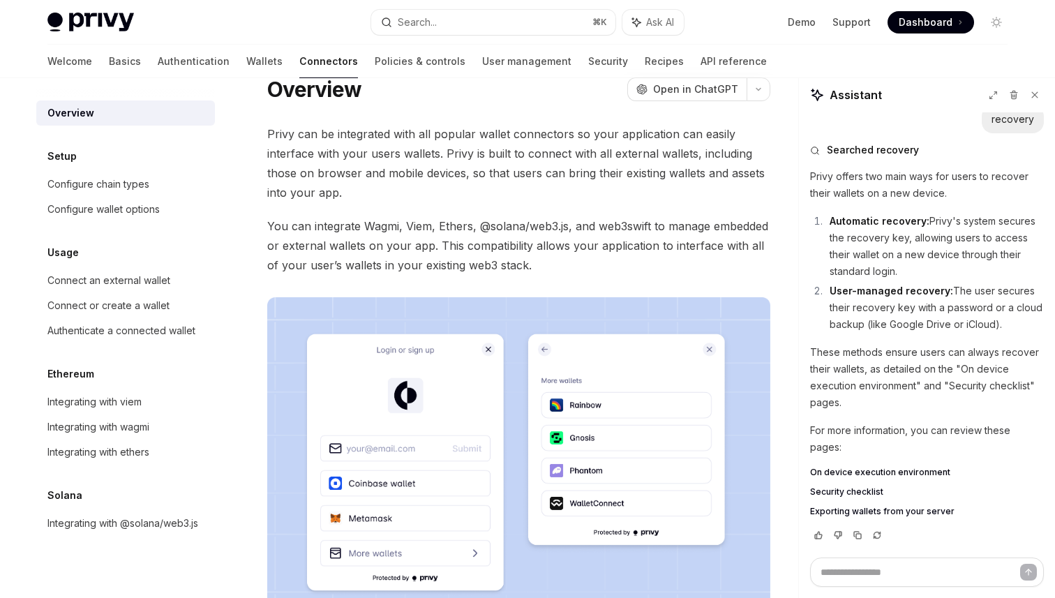
click at [902, 471] on span "On device execution environment" at bounding box center [880, 472] width 140 height 11
type textarea "*"
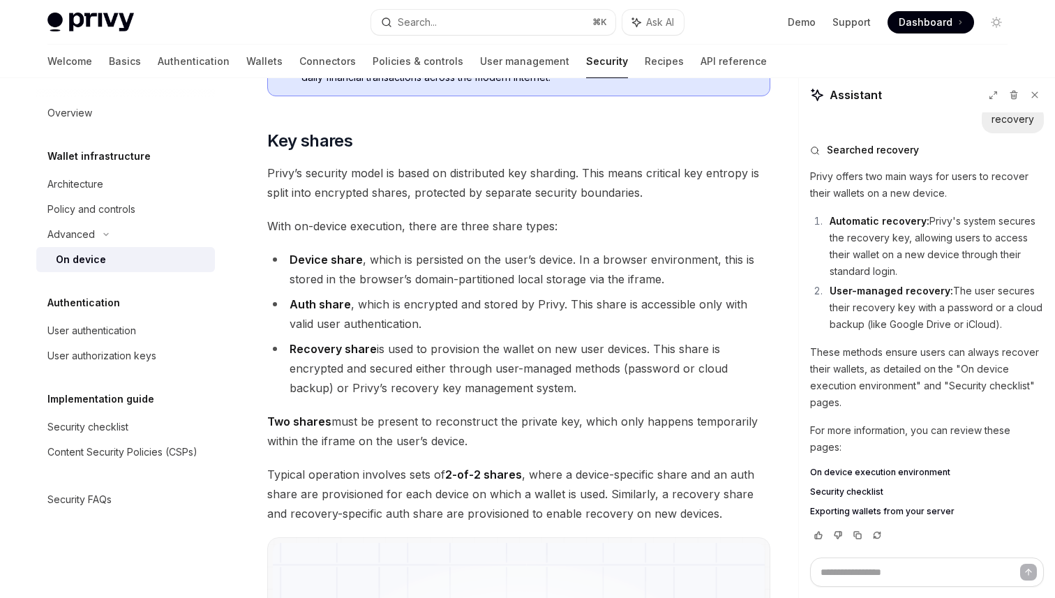
scroll to position [839, 0]
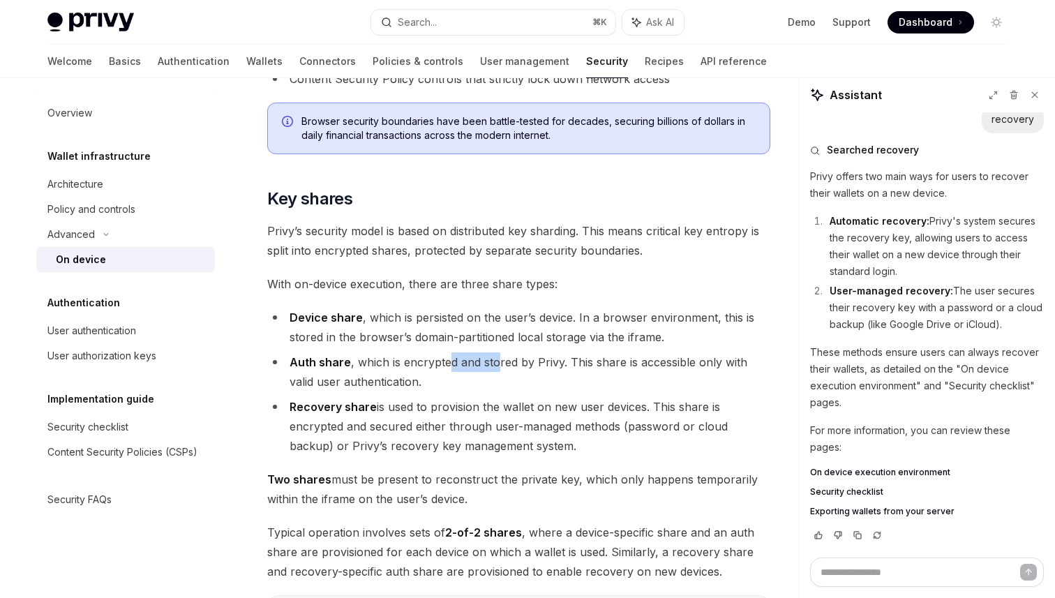
drag, startPoint x: 448, startPoint y: 364, endPoint x: 495, endPoint y: 363, distance: 47.4
click at [495, 363] on li "Auth share , which is encrypted and stored by Privy. This share is accessible o…" at bounding box center [518, 371] width 503 height 39
